Goal: Transaction & Acquisition: Purchase product/service

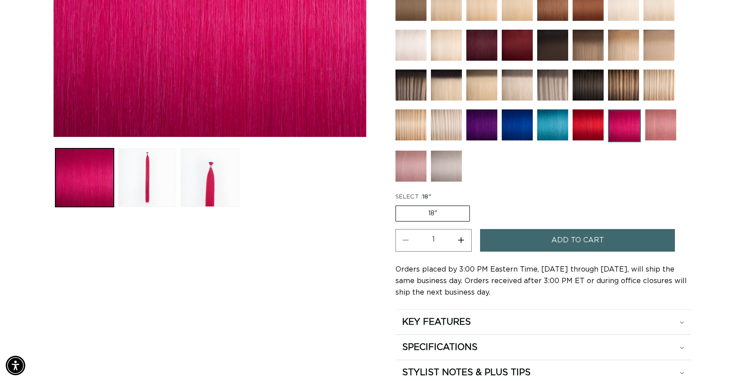
scroll to position [0, 682]
click at [663, 121] on img at bounding box center [661, 124] width 31 height 31
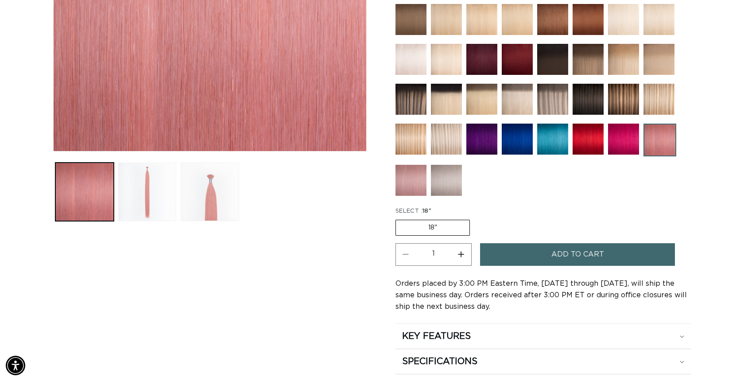
scroll to position [0, 682]
click at [408, 185] on img at bounding box center [411, 180] width 31 height 31
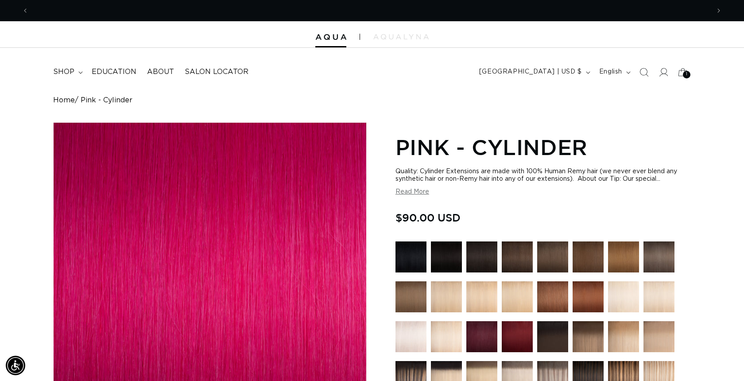
scroll to position [0, 1363]
click at [334, 37] on img at bounding box center [331, 37] width 31 height 6
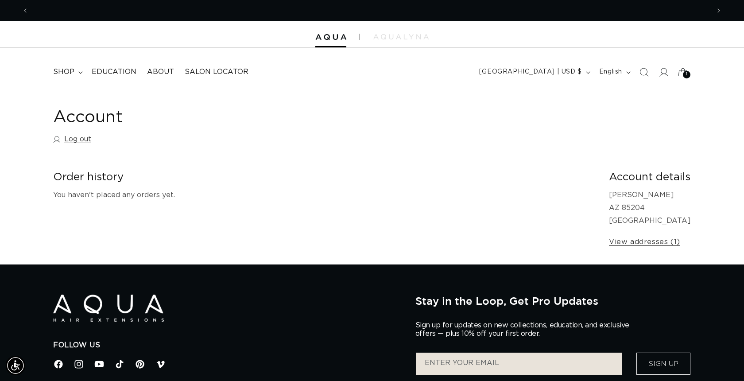
scroll to position [0, 682]
click at [588, 71] on icon "button" at bounding box center [588, 72] width 4 height 3
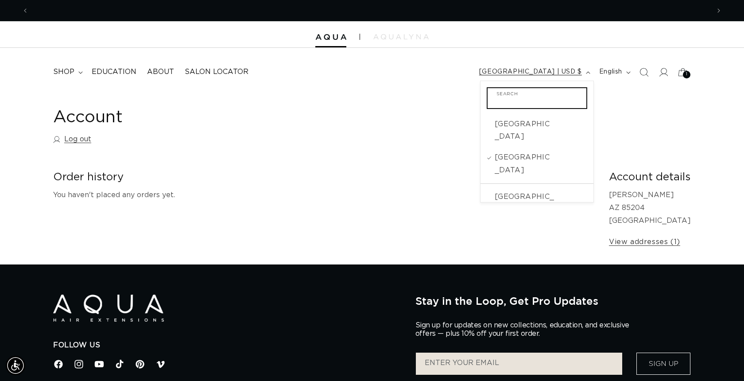
scroll to position [0, 1363]
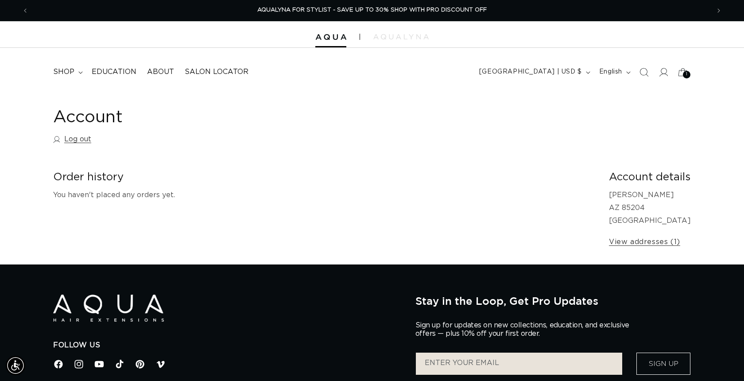
click at [200, 151] on div "Account Log out Order history You haven't placed any orders yet. Account detail…" at bounding box center [372, 178] width 744 height 174
click at [202, 73] on span "Salon Locator" at bounding box center [217, 71] width 64 height 9
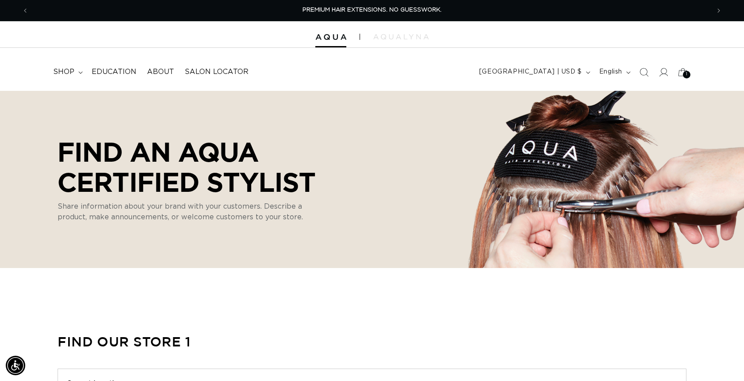
select select "m"
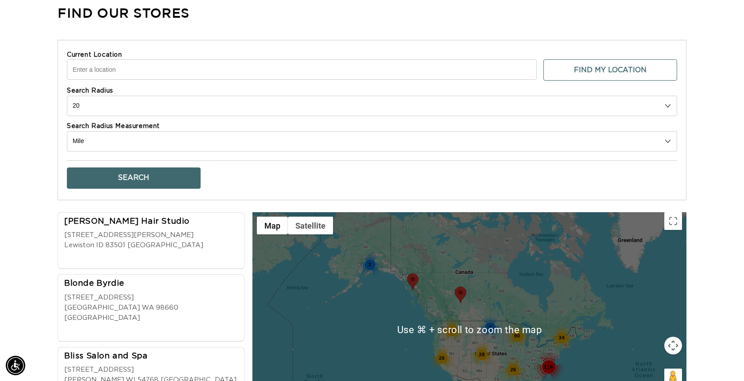
scroll to position [0, 1363]
click at [183, 70] on input "Current Location" at bounding box center [302, 69] width 470 height 20
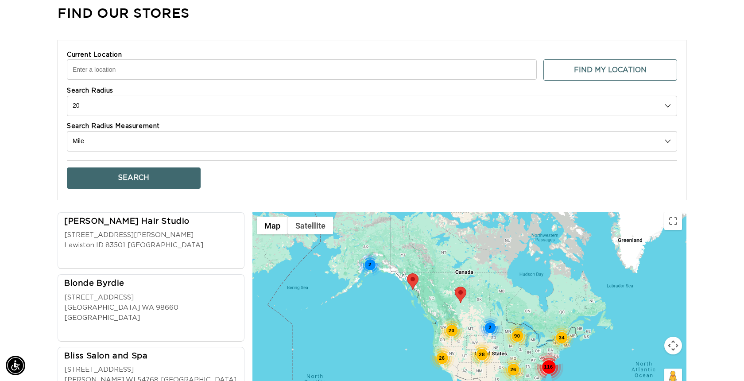
scroll to position [0, 0]
type input "44 S Matlock St"
click at [168, 178] on button "Search" at bounding box center [134, 178] width 134 height 21
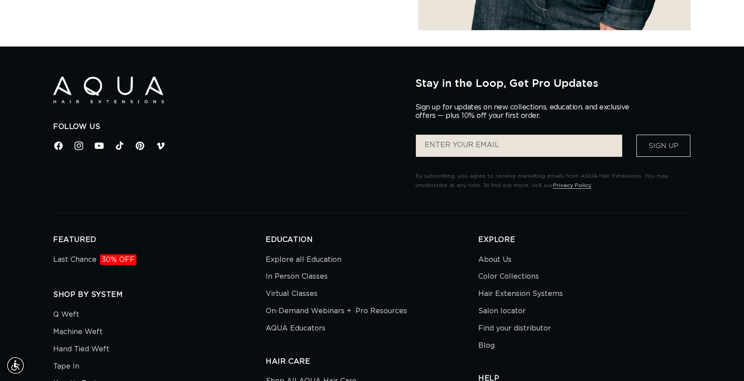
scroll to position [0, 1363]
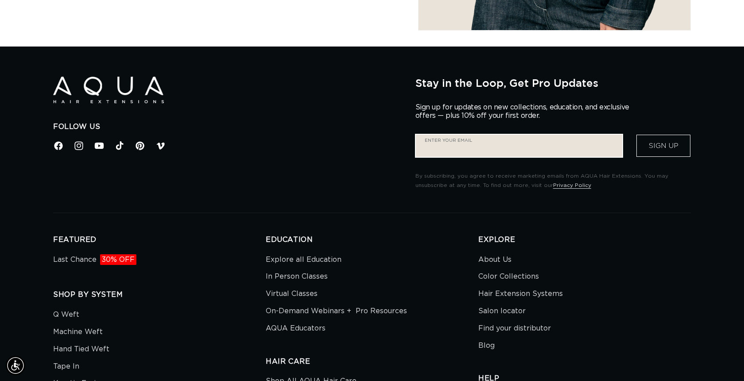
click at [468, 144] on input "Enter your email" at bounding box center [519, 146] width 207 height 22
type input "sabr"
type input "sabrina@babydollhair.com"
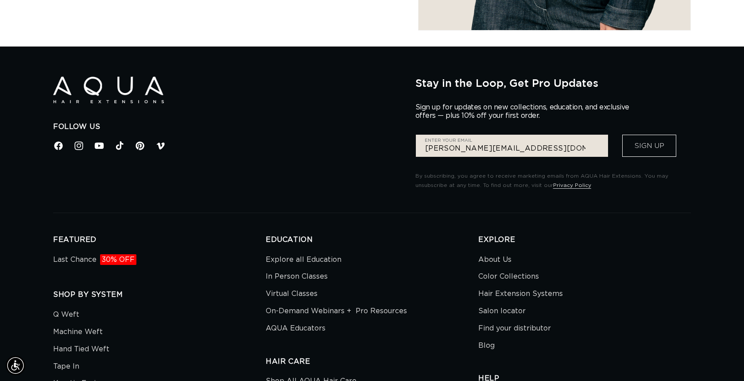
scroll to position [0, 682]
click at [649, 144] on button "Sign Up" at bounding box center [650, 146] width 54 height 22
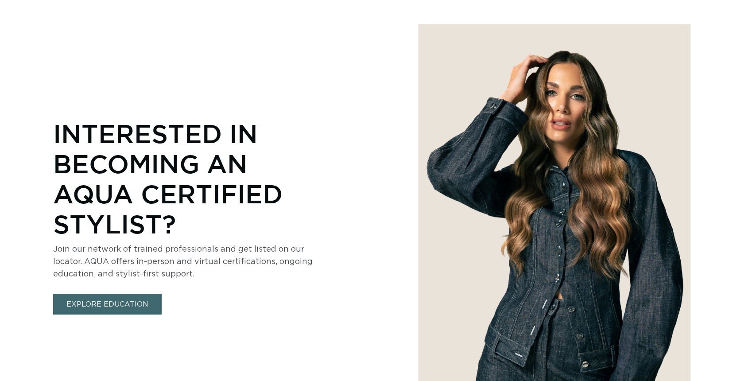
select select "m"
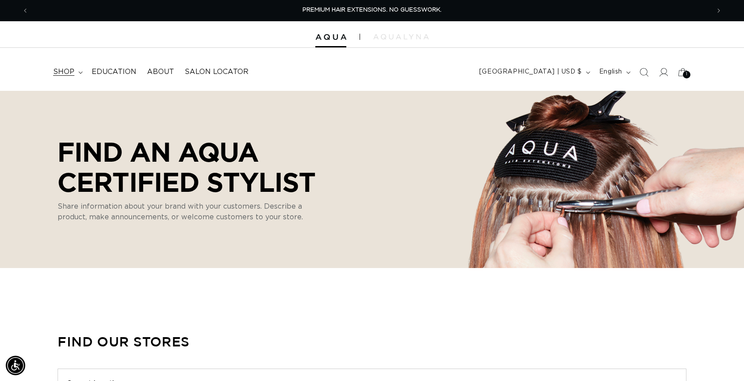
scroll to position [0, 682]
click at [62, 69] on span "shop" at bounding box center [63, 71] width 21 height 9
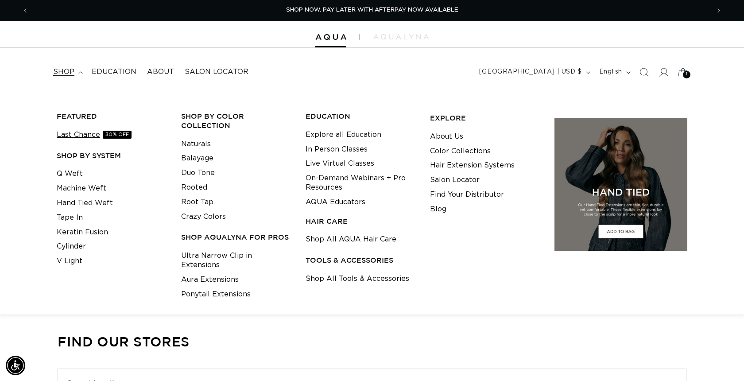
click at [82, 132] on link "Last Chance 30% OFF" at bounding box center [94, 135] width 75 height 15
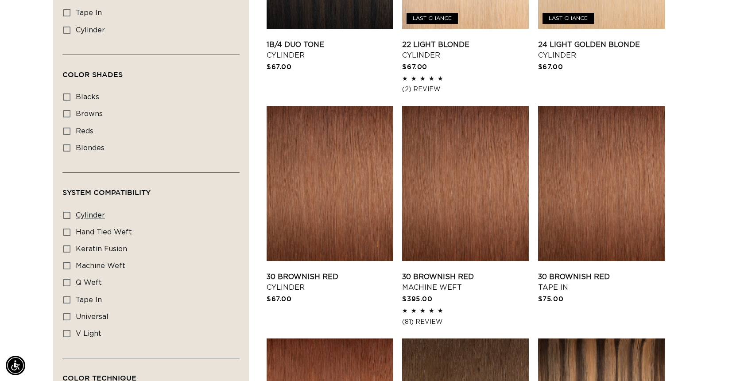
click at [67, 218] on icon at bounding box center [66, 215] width 7 height 7
click at [67, 218] on input "cylinder cylinder (2 products)" at bounding box center [66, 215] width 7 height 7
checkbox input "true"
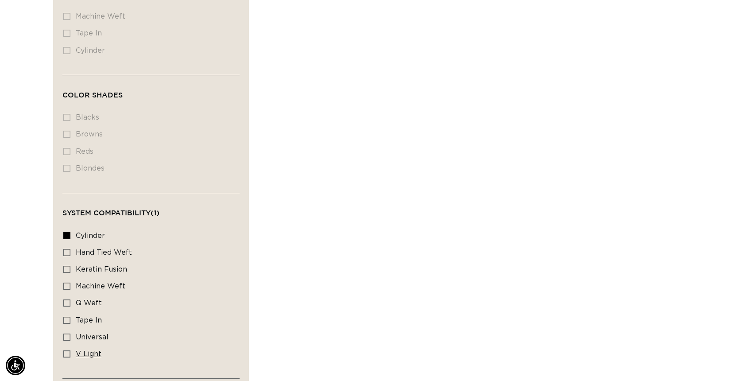
click at [68, 355] on icon at bounding box center [66, 354] width 7 height 7
click at [68, 355] on input "v light v light (1 product)" at bounding box center [66, 354] width 7 height 7
checkbox input "true"
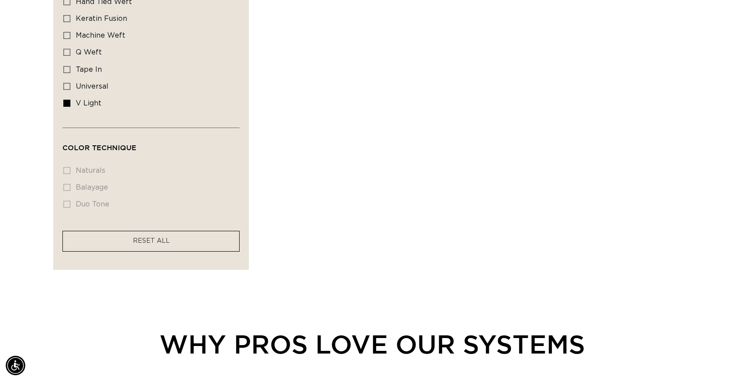
scroll to position [910, 0]
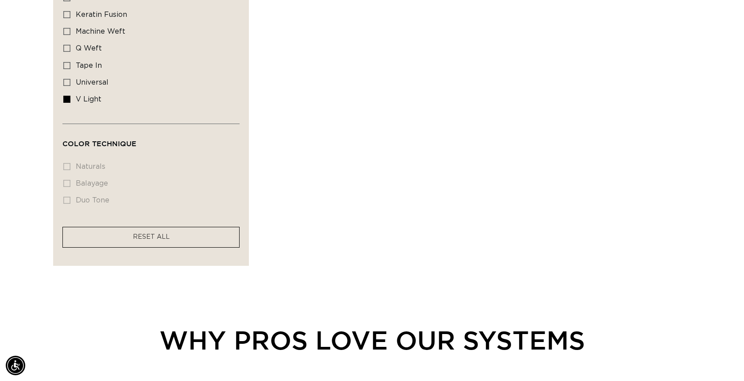
click at [129, 239] on facet-remove "RESET ALL" at bounding box center [150, 237] width 177 height 21
click at [152, 240] on span "RESET ALL" at bounding box center [151, 237] width 37 height 6
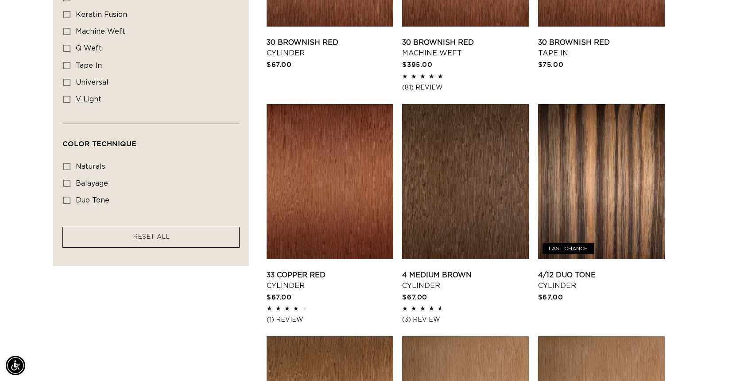
click at [89, 101] on span "v light" at bounding box center [89, 99] width 26 height 7
click at [70, 101] on input "v light v light (1 product)" at bounding box center [66, 99] width 7 height 7
checkbox input "true"
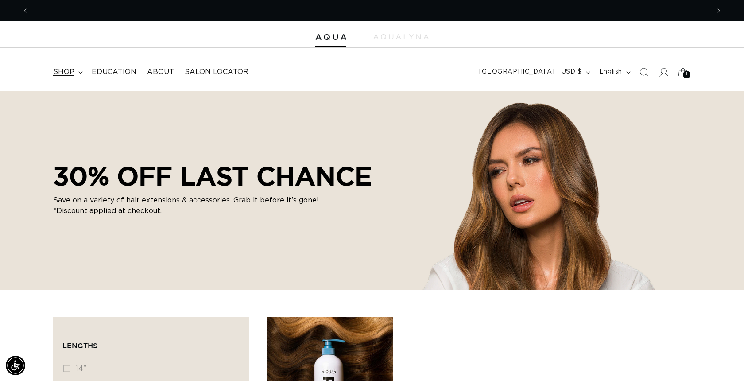
scroll to position [0, 1363]
click at [62, 71] on span "shop" at bounding box center [63, 71] width 21 height 9
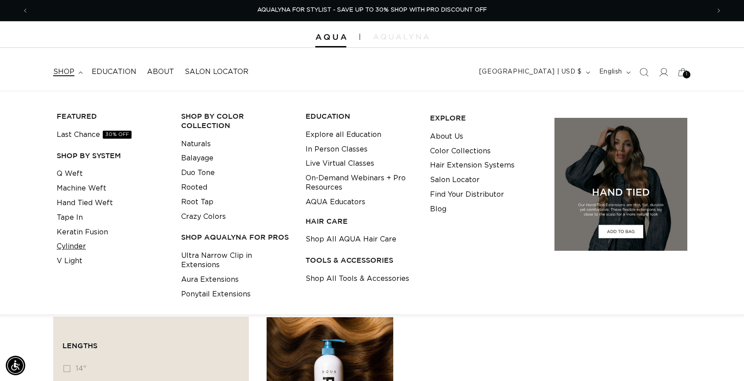
click at [73, 244] on link "Cylinder" at bounding box center [71, 246] width 29 height 15
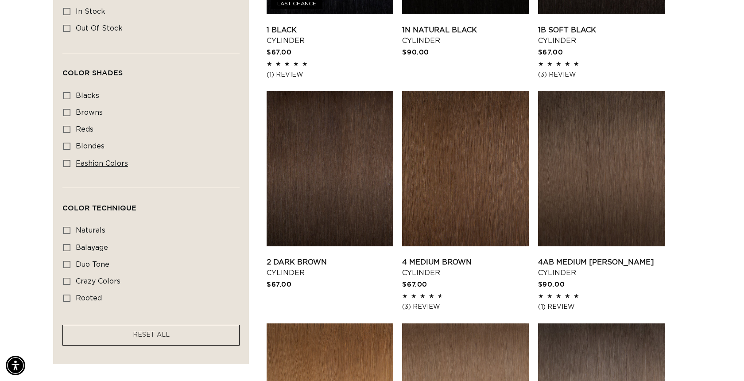
scroll to position [0, 682]
click at [121, 163] on span "fashion colors" at bounding box center [102, 163] width 52 height 7
click at [70, 163] on input "fashion colors fashion colors (8 products)" at bounding box center [66, 163] width 7 height 7
checkbox input "true"
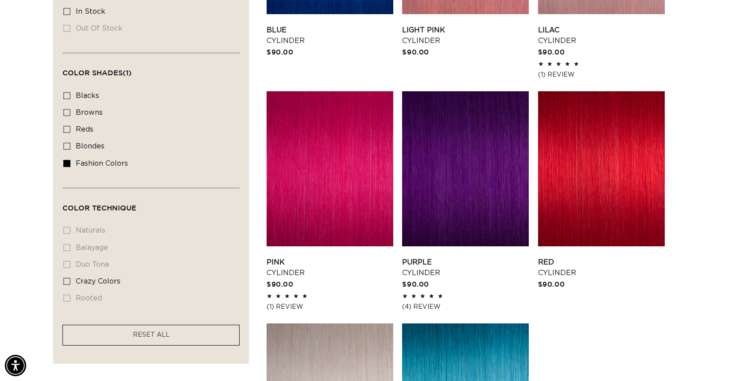
scroll to position [0, 1363]
click at [15, 365] on img "Accessibility Menu" at bounding box center [15, 365] width 21 height 21
click at [362, 257] on link "Pink Cylinder" at bounding box center [330, 267] width 127 height 21
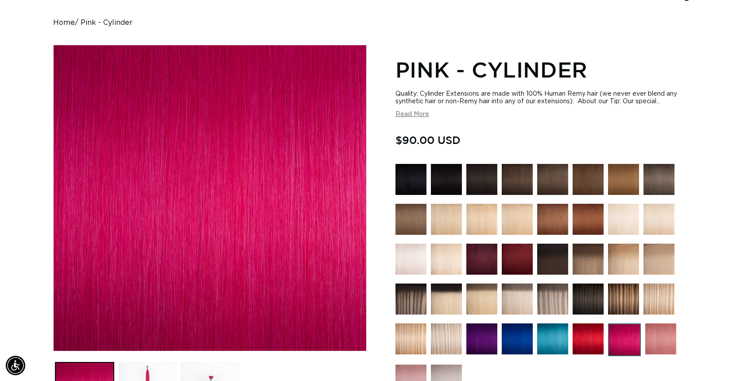
scroll to position [0, 1363]
click at [413, 136] on span "$90.00 USD" at bounding box center [428, 140] width 65 height 17
drag, startPoint x: 436, startPoint y: 137, endPoint x: 397, endPoint y: 138, distance: 39.0
click at [397, 138] on span "$90.00 USD" at bounding box center [428, 140] width 65 height 17
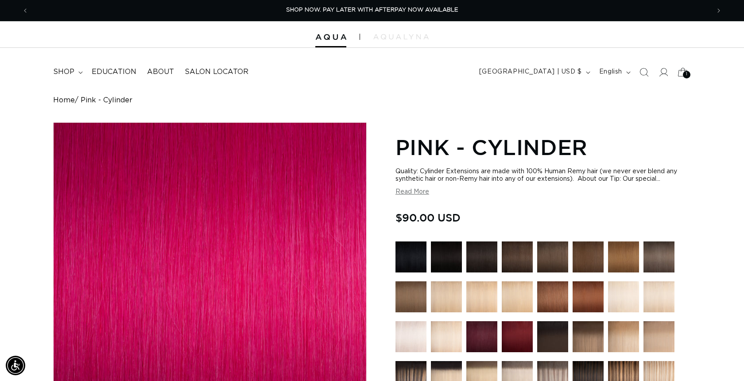
scroll to position [0, 0]
click at [684, 72] on div "1 1" at bounding box center [687, 75] width 8 height 8
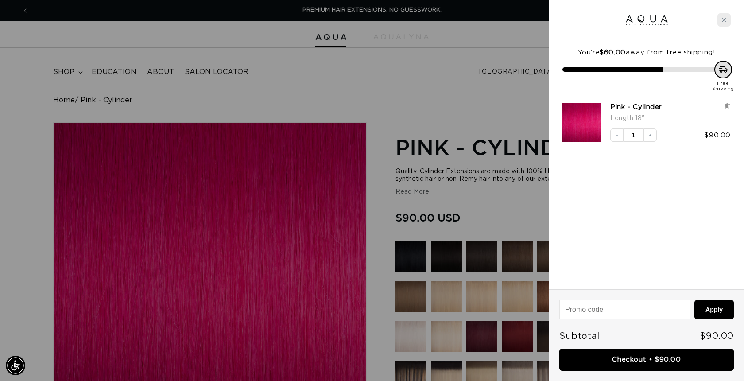
click at [725, 21] on icon "Close cart" at bounding box center [725, 20] width 4 height 4
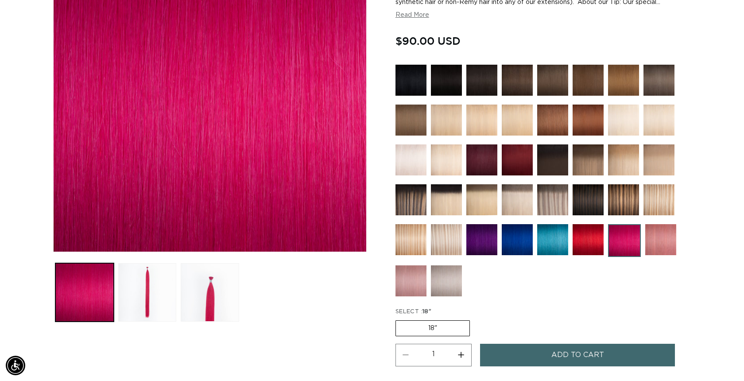
scroll to position [185, 0]
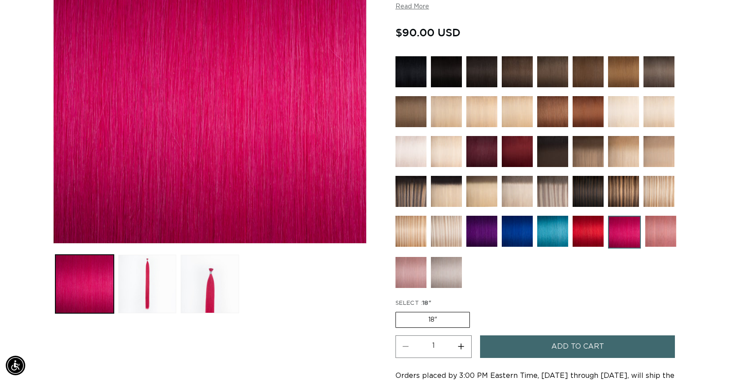
click at [313, 296] on ul "Gallery Viewer" at bounding box center [210, 284] width 314 height 63
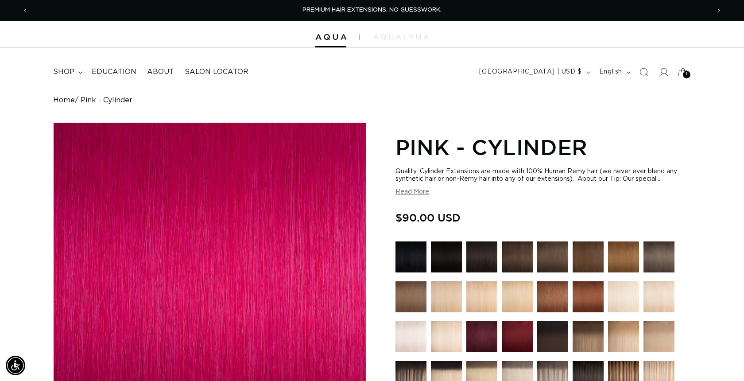
scroll to position [0, 0]
click at [685, 71] on div "1 1" at bounding box center [687, 75] width 8 height 8
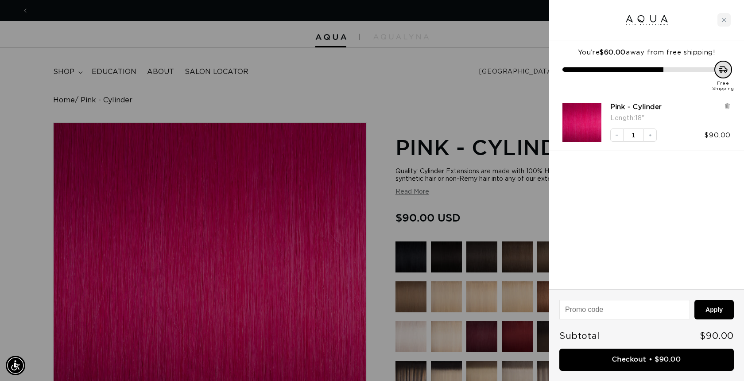
scroll to position [0, 1363]
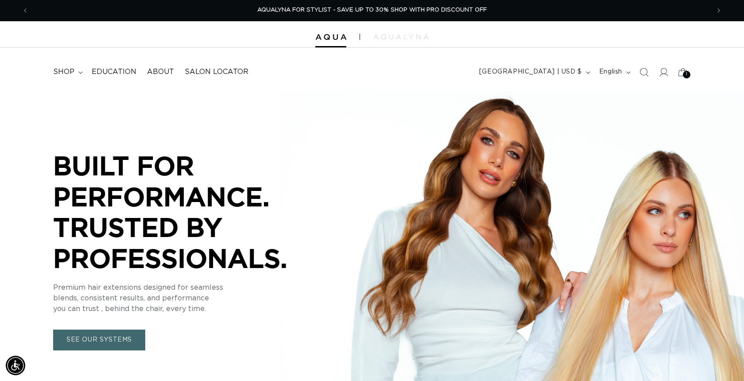
click at [686, 71] on div "1 1" at bounding box center [687, 75] width 8 height 8
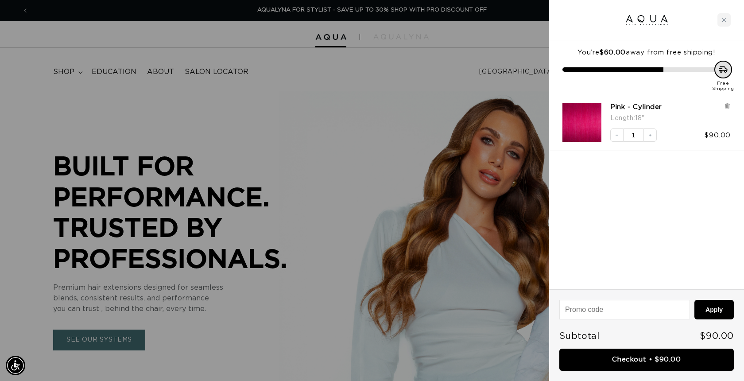
click at [579, 314] on input at bounding box center [625, 309] width 130 height 19
paste input "MMAQUA10"
type input "MMAQUA10"
click at [715, 308] on button "Apply" at bounding box center [714, 309] width 39 height 19
